Goal: Task Accomplishment & Management: Manage account settings

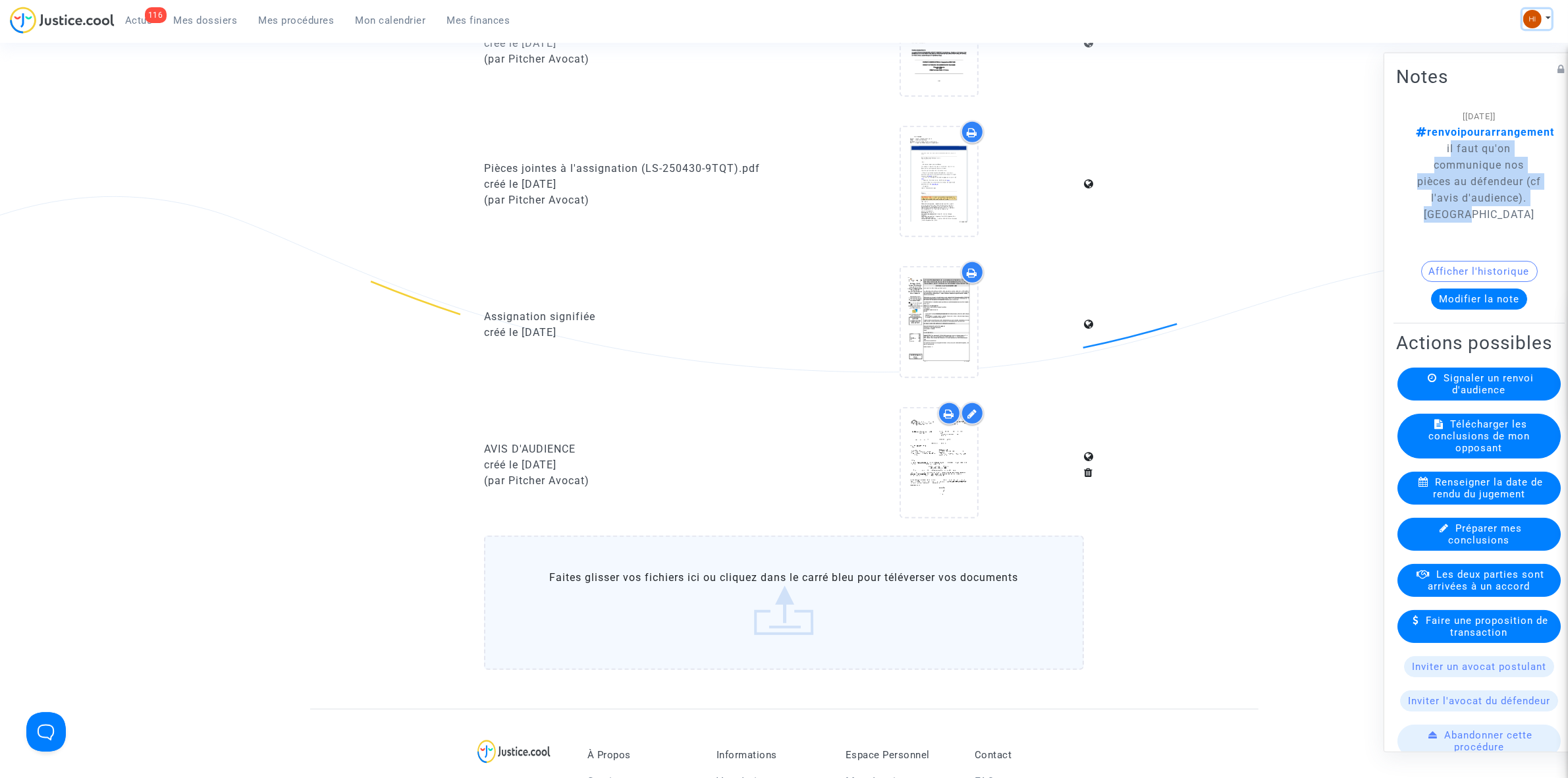
click at [1540, 13] on img at bounding box center [1533, 18] width 18 height 18
click at [1497, 70] on link "Changer de compte" at bounding box center [1484, 68] width 133 height 21
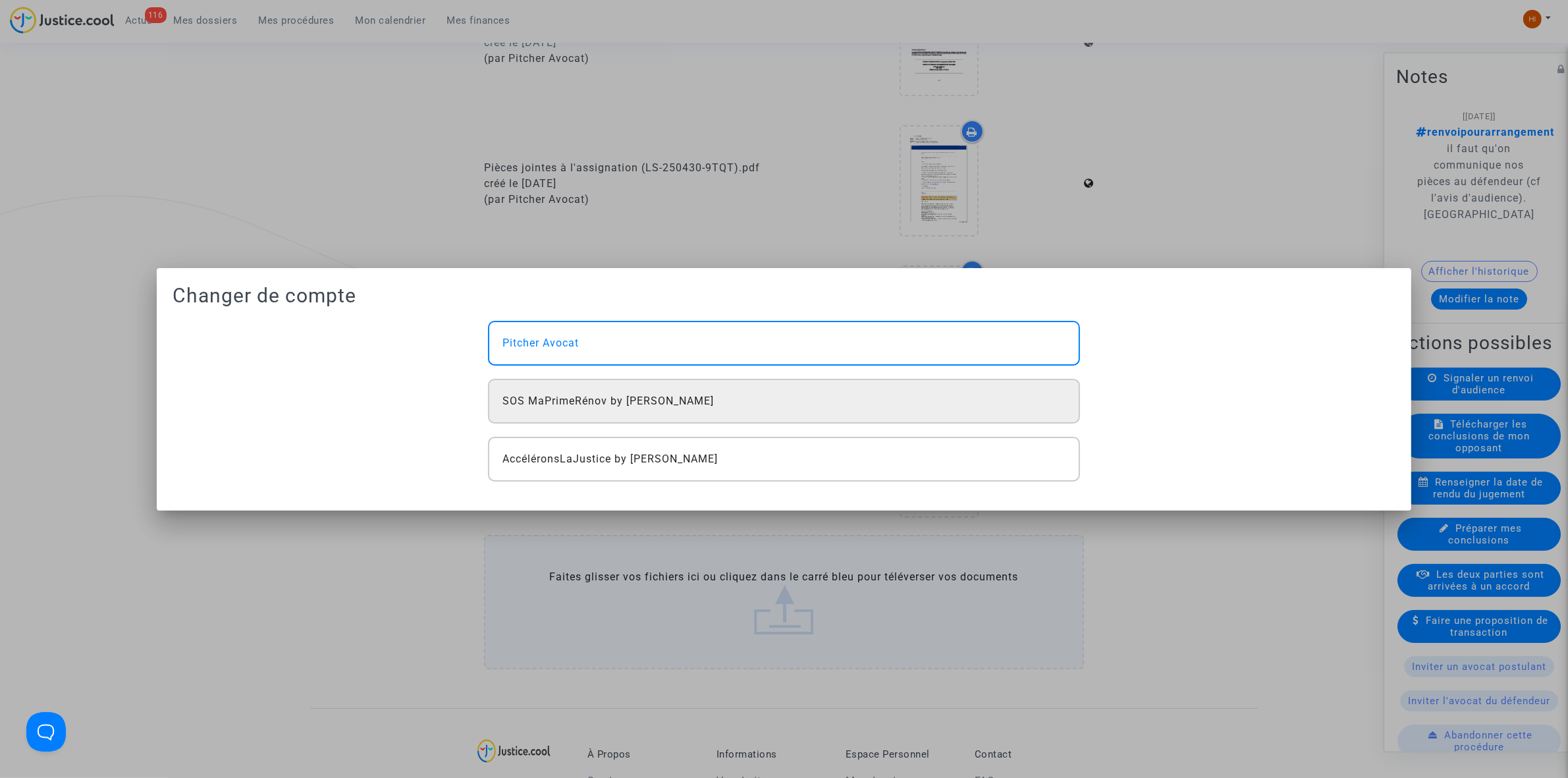
click at [597, 405] on span "SOS MaPrimeRénov by [PERSON_NAME]" at bounding box center [608, 401] width 211 height 16
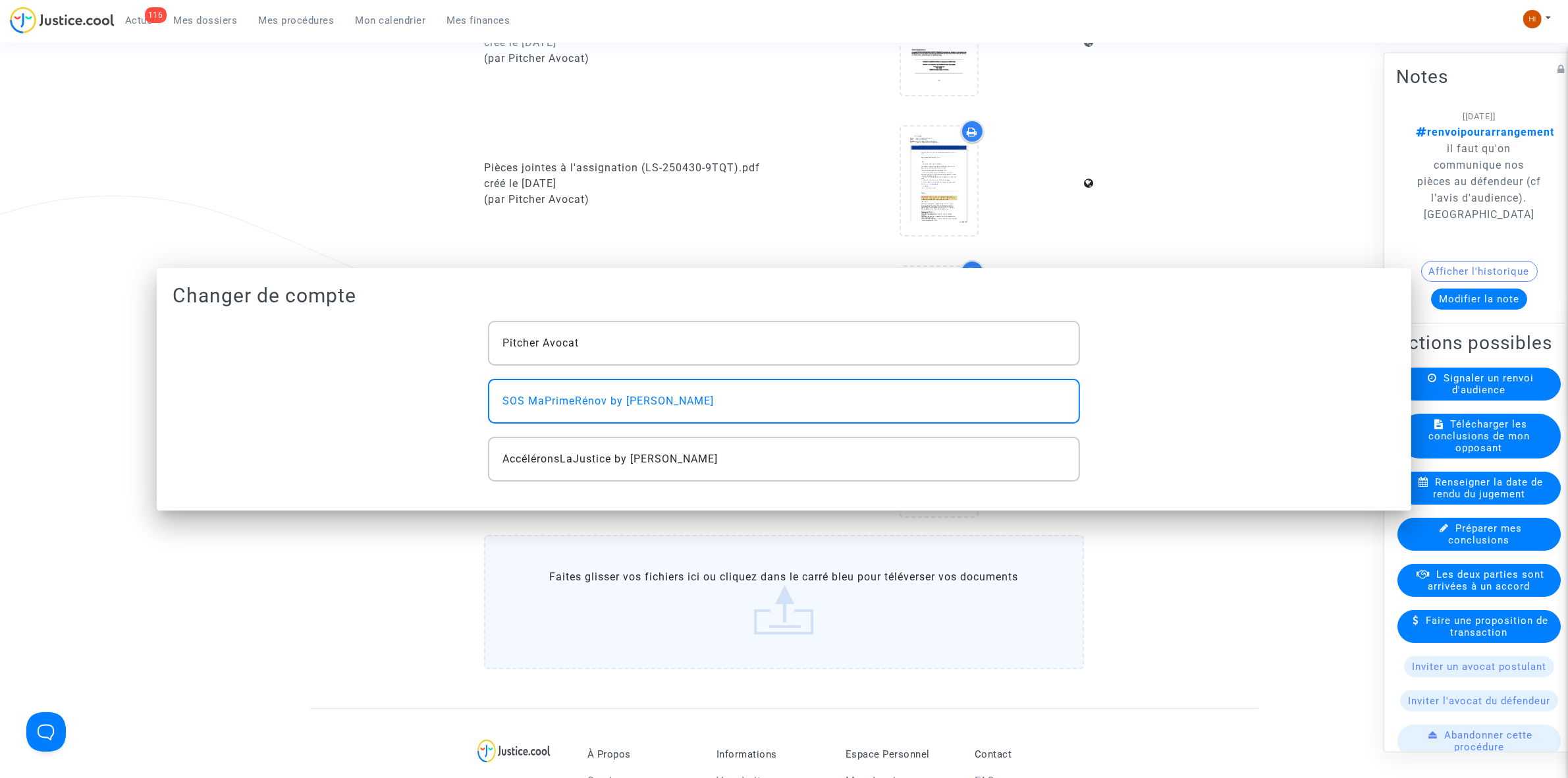
scroll to position [1132, 0]
